Goal: Check status: Check status

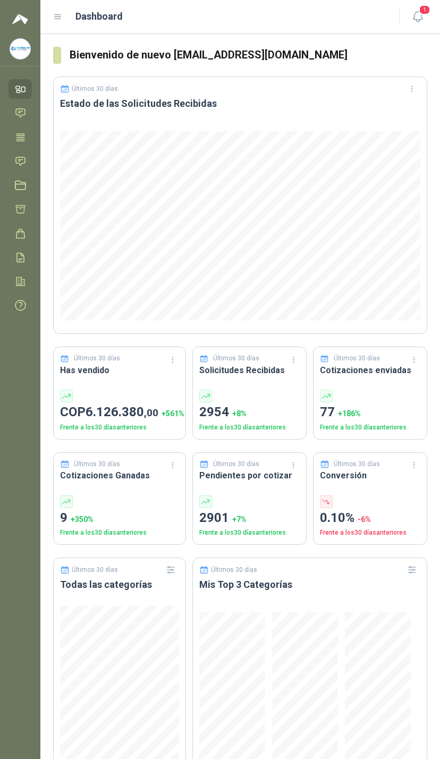
click at [417, 24] on button "1" at bounding box center [417, 16] width 19 height 19
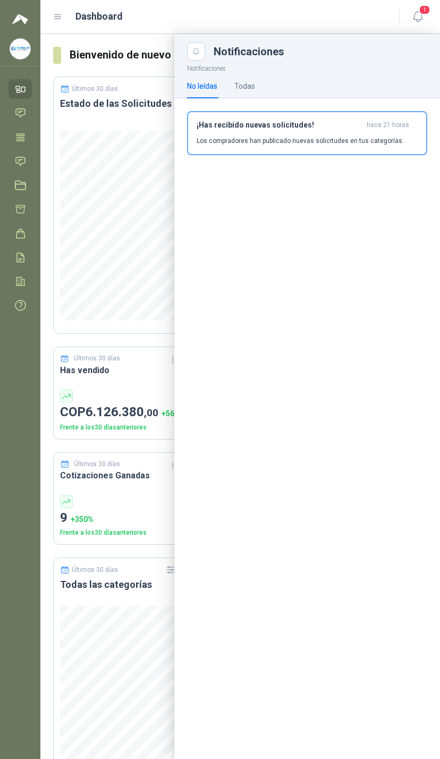
click at [27, 167] on link "Solicitudes" at bounding box center [20, 162] width 23 height 20
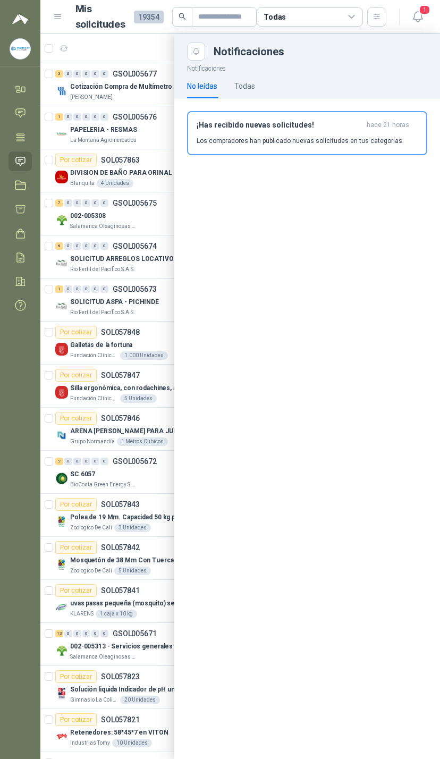
click at [131, 87] on div at bounding box center [240, 396] width 400 height 725
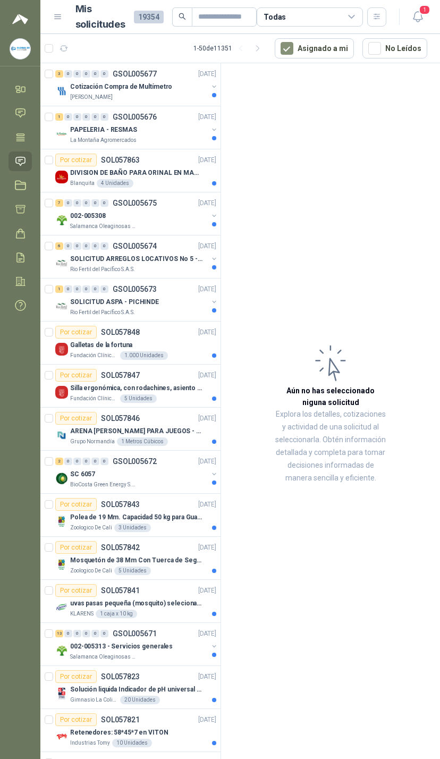
click at [158, 88] on p "Cotización Compra de Multímetro" at bounding box center [121, 87] width 102 height 10
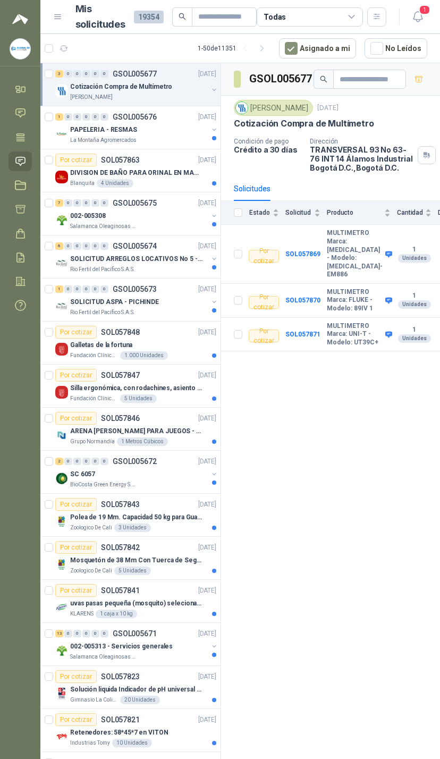
click at [198, 140] on div "La Montaña Agromercados" at bounding box center [139, 140] width 138 height 9
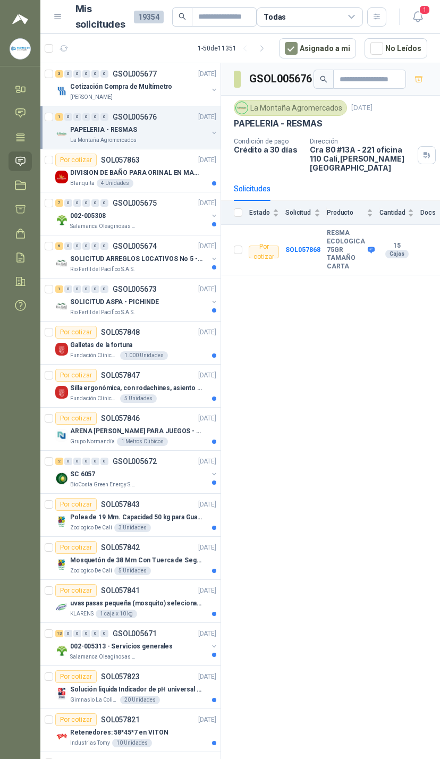
click at [189, 230] on div "Salamanca Oleaginosas SAS" at bounding box center [139, 226] width 138 height 9
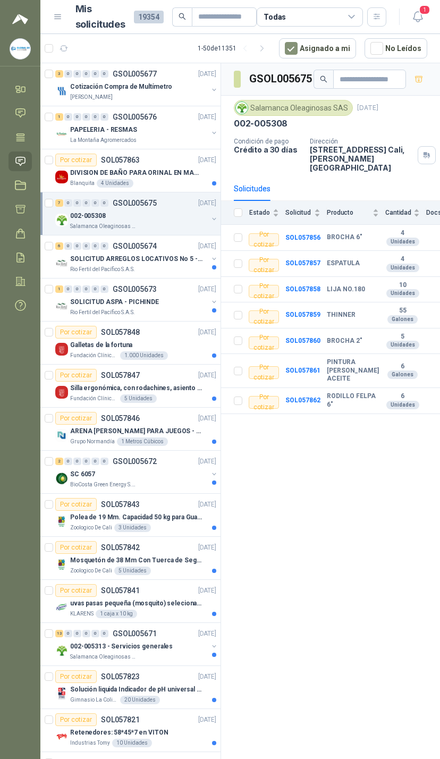
click at [204, 266] on div "Rio Fertil del Pacífico S.A.S." at bounding box center [139, 269] width 138 height 9
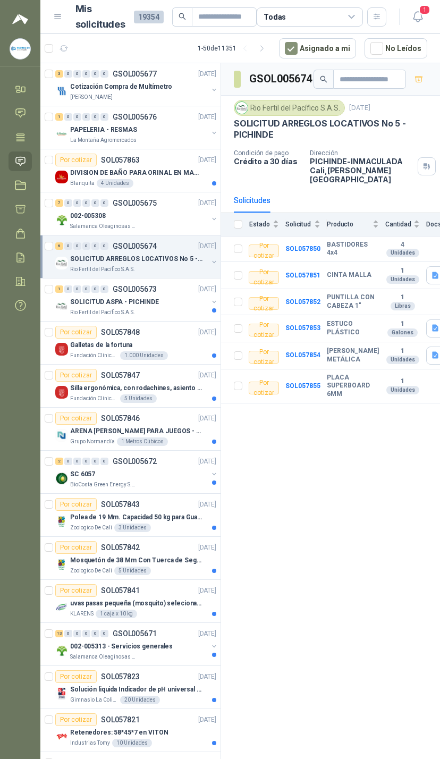
click at [208, 305] on div "SOLICITUD ASPA - PICHINDE Rio Fertil del Pacífico S.A.S." at bounding box center [136, 306] width 163 height 21
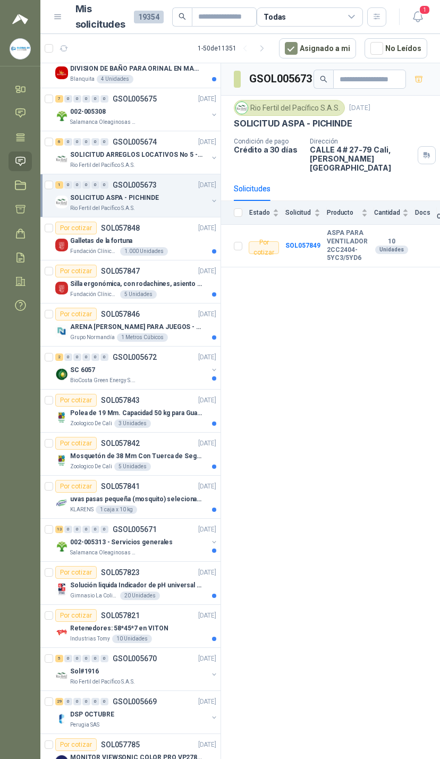
scroll to position [118, 0]
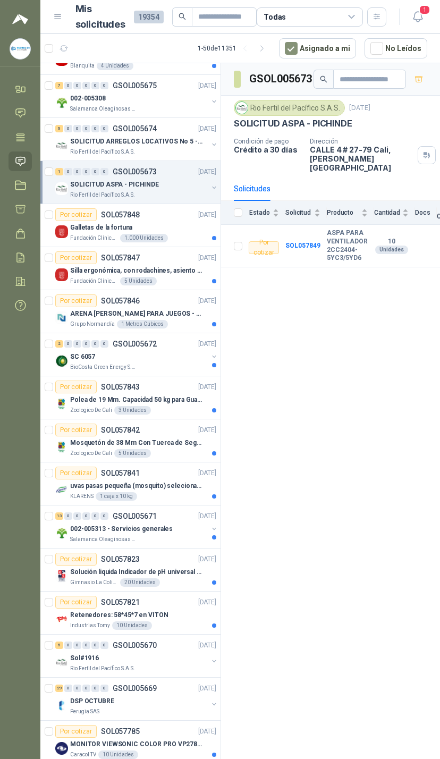
click at [182, 359] on div "SC 6057" at bounding box center [139, 356] width 138 height 13
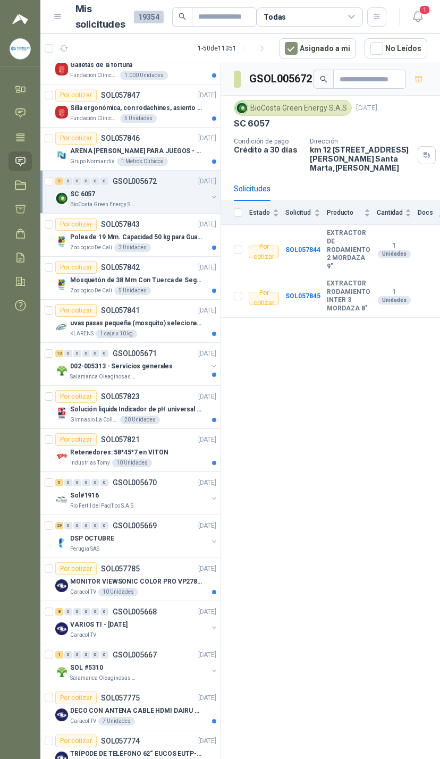
scroll to position [286, 0]
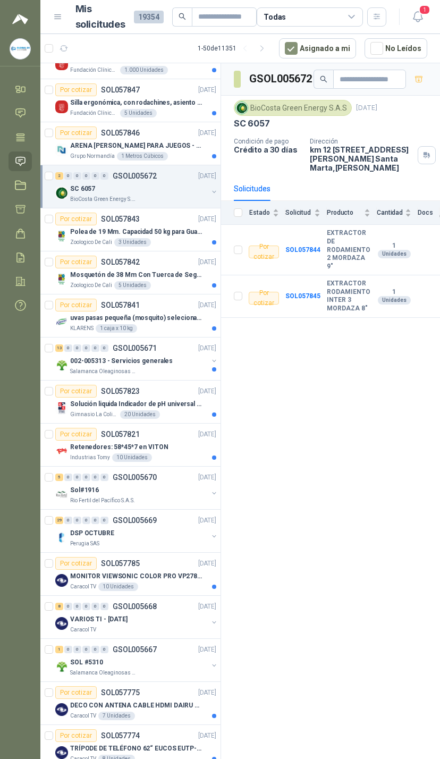
click at [183, 522] on div "29 0 0 0 0 0 GSOL005669 [DATE]" at bounding box center [136, 520] width 163 height 13
